Goal: Task Accomplishment & Management: Use online tool/utility

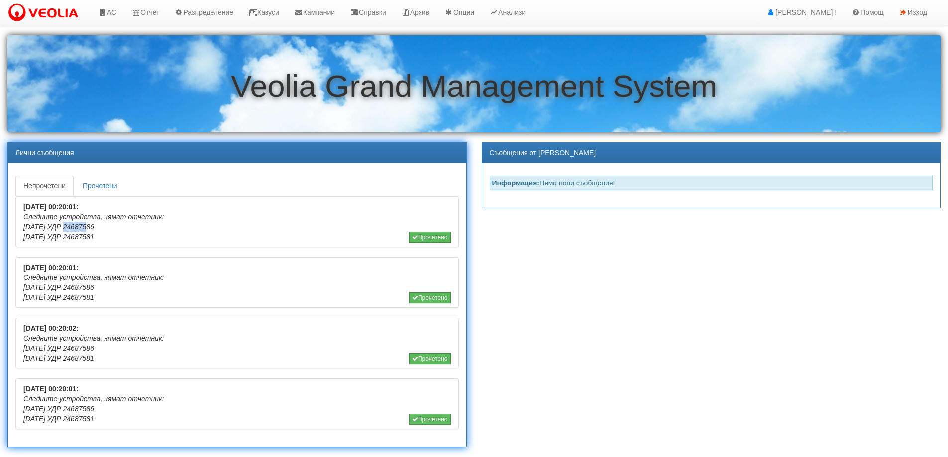
drag, startPoint x: 61, startPoint y: 227, endPoint x: 83, endPoint y: 224, distance: 22.6
click at [83, 224] on icon "Следните устройства, нямат отчетник: 6-4-87 УДР 24687586 6-4-87 УДР 24687581" at bounding box center [93, 227] width 140 height 28
drag, startPoint x: 100, startPoint y: 228, endPoint x: 60, endPoint y: 229, distance: 39.8
click at [60, 229] on li "25/08/2025 00:20:01: Следните устройства, нямат отчетник: 6-4-87 УДР 24687586 6…" at bounding box center [236, 222] width 443 height 51
copy icon "24687586"
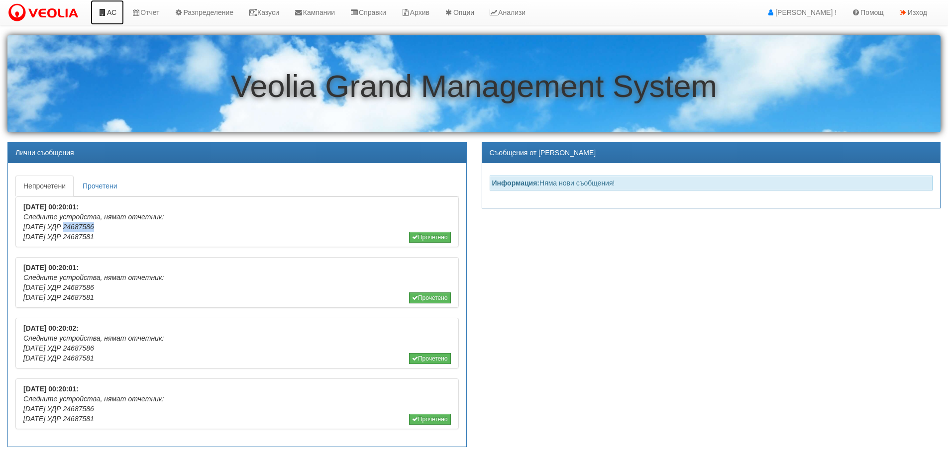
click at [105, 12] on icon at bounding box center [102, 12] width 9 height 7
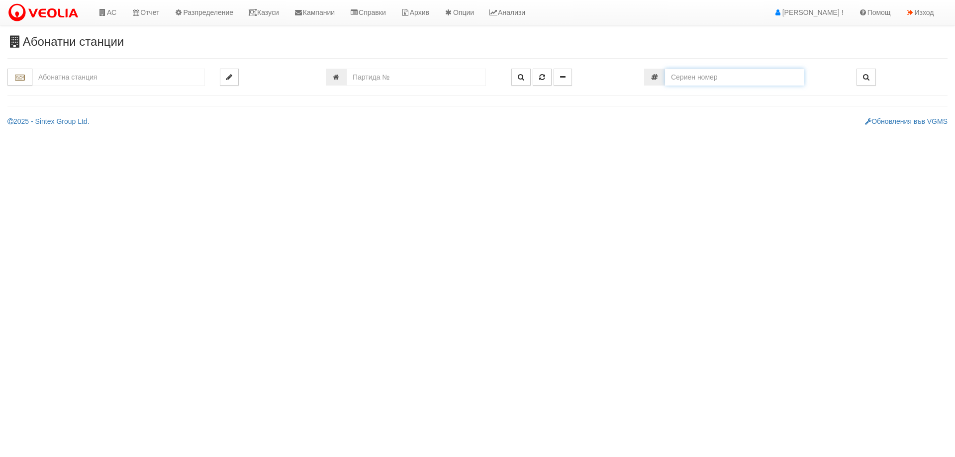
click at [724, 79] on input "number" at bounding box center [734, 77] width 139 height 17
paste input "24687586"
type input "24687586"
type input "006/3,4 - "ТЕХЕМ СЪРВИСИС" ЕООД"
type input "18933"
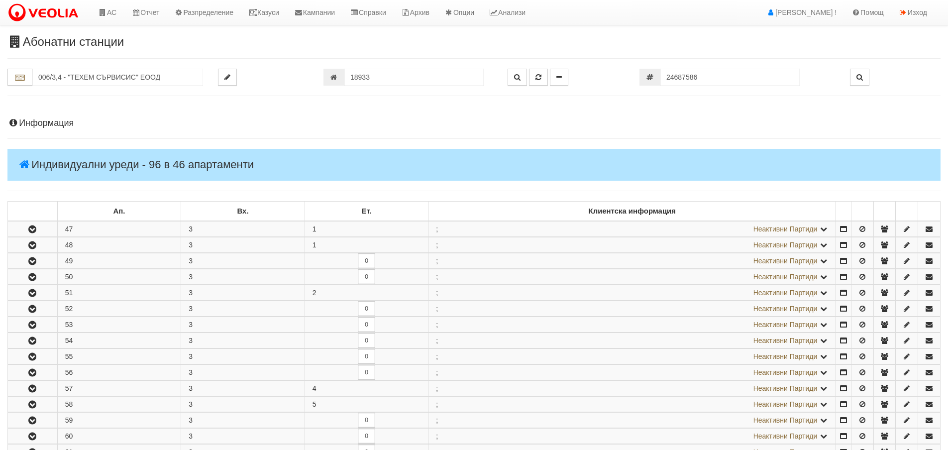
click at [34, 125] on h4 "Информация" at bounding box center [473, 123] width 933 height 10
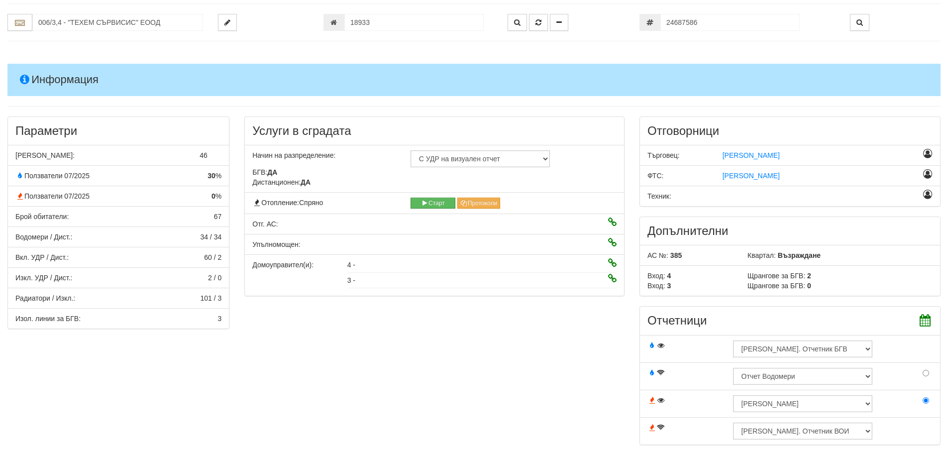
scroll to position [100, 0]
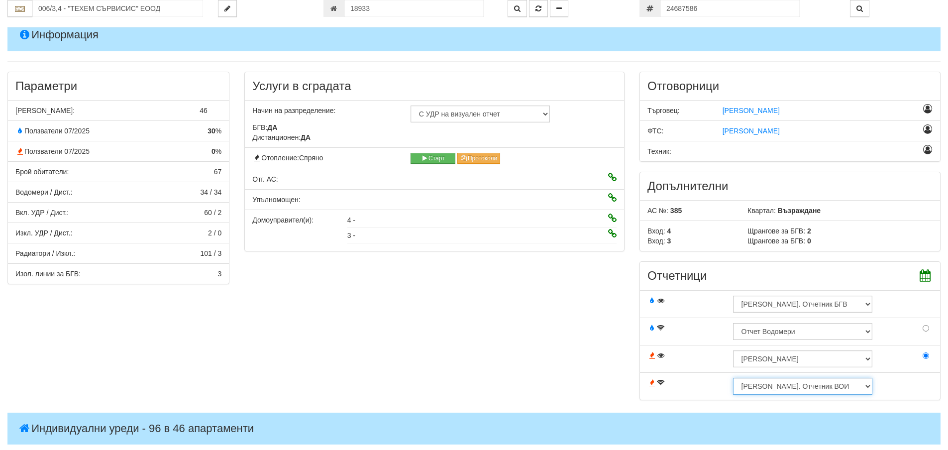
click at [795, 389] on select "Няма Дист. Отчетник ВОИ Веолия Авт. Дист. Отчет Отчет Водомери Отчет топломери …" at bounding box center [802, 386] width 139 height 17
select select "4f58ce55-f746-4976-b7b9-91ffa000ff80"
click at [733, 378] on select "Няма Дист. Отчетник ВОИ Веолия Авт. Дист. Отчет Отчет Водомери Отчет топломери …" at bounding box center [802, 386] width 139 height 17
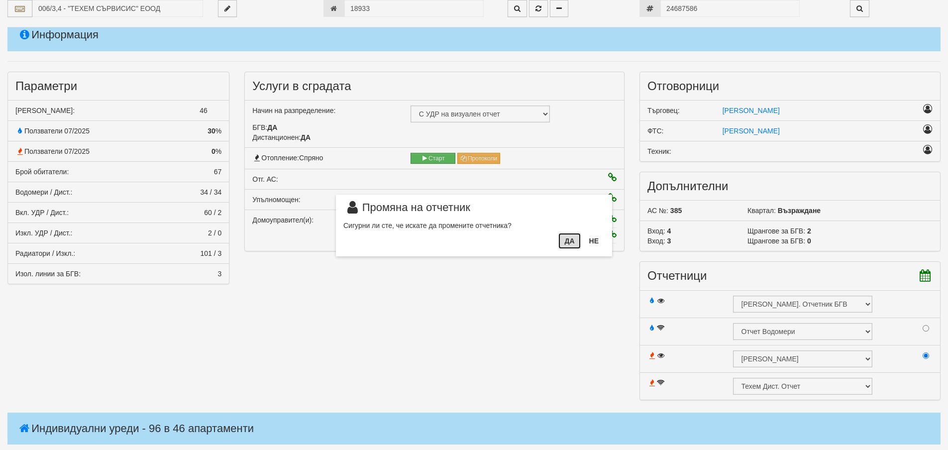
click at [569, 239] on button "Да" at bounding box center [569, 241] width 22 height 16
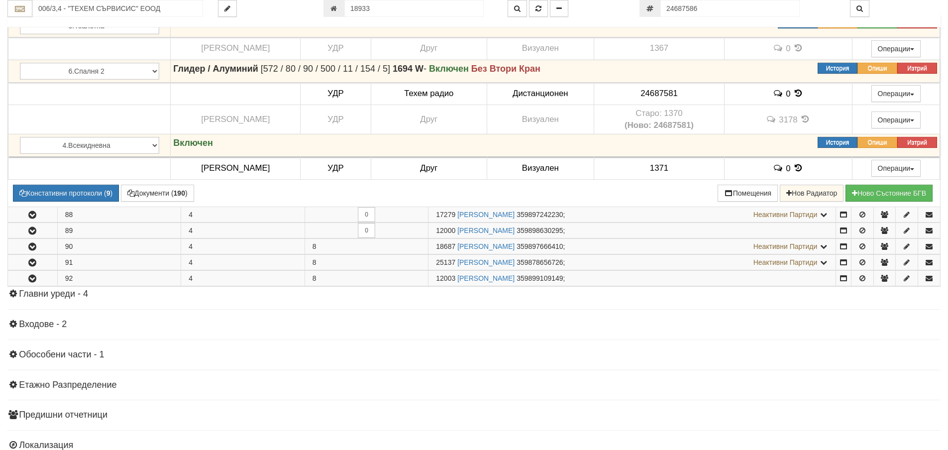
scroll to position [1572, 0]
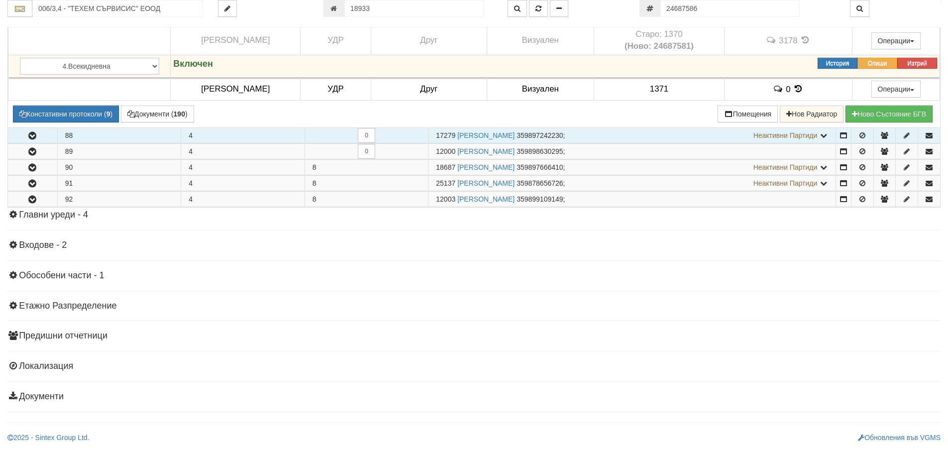
click at [36, 138] on icon "button" at bounding box center [32, 135] width 12 height 7
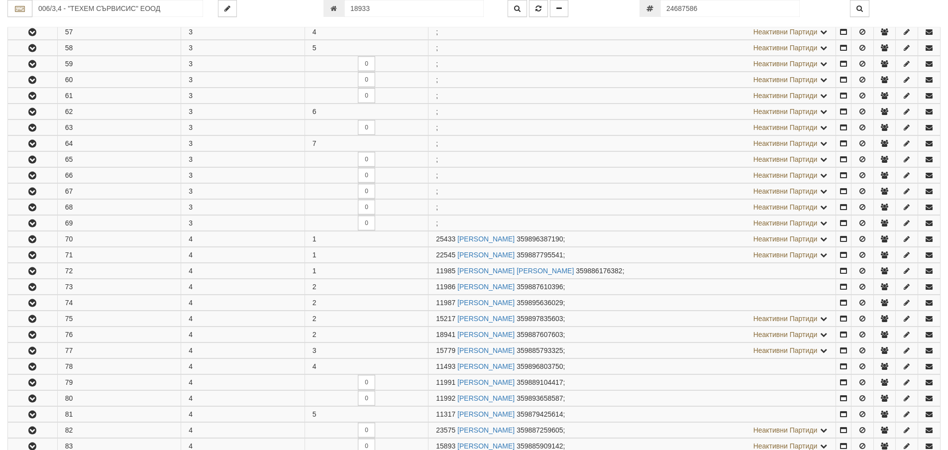
scroll to position [0, 0]
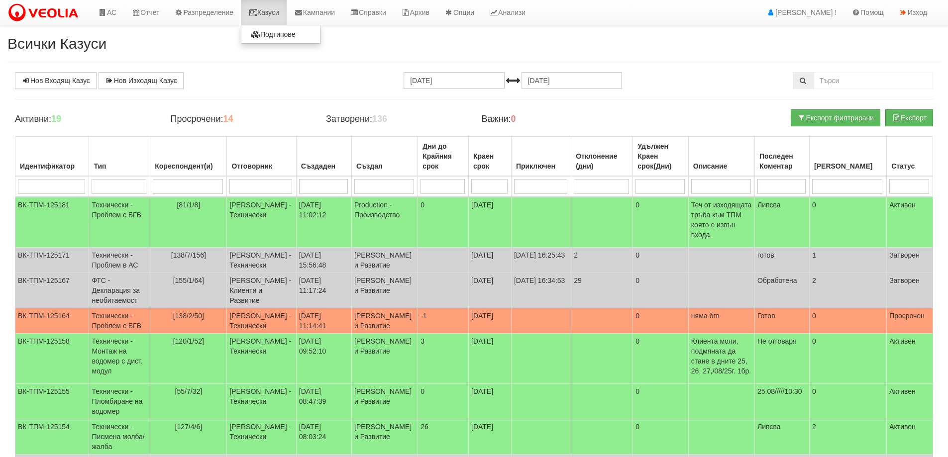
click at [277, 16] on link "Казуси" at bounding box center [264, 12] width 46 height 25
click at [275, 17] on link "Казуси" at bounding box center [264, 12] width 46 height 25
click at [263, 188] on input "search" at bounding box center [260, 186] width 63 height 15
type input "кон"
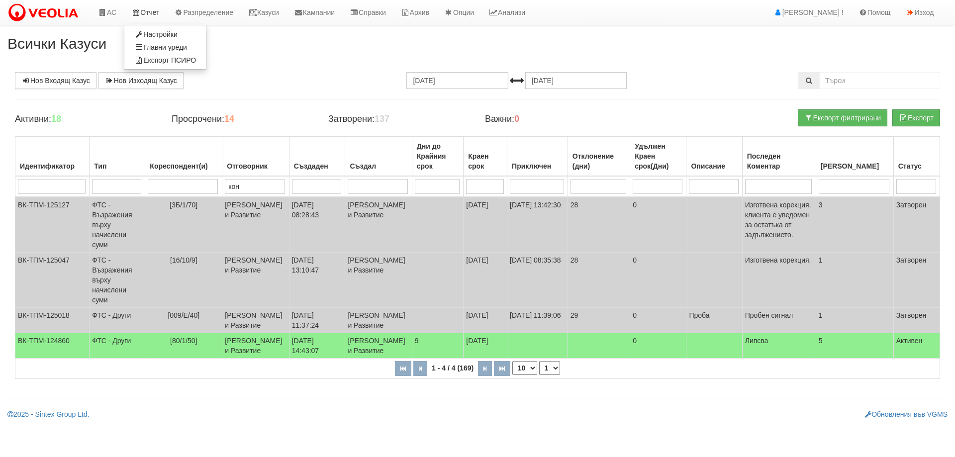
type input "кон"
